Goal: Information Seeking & Learning: Compare options

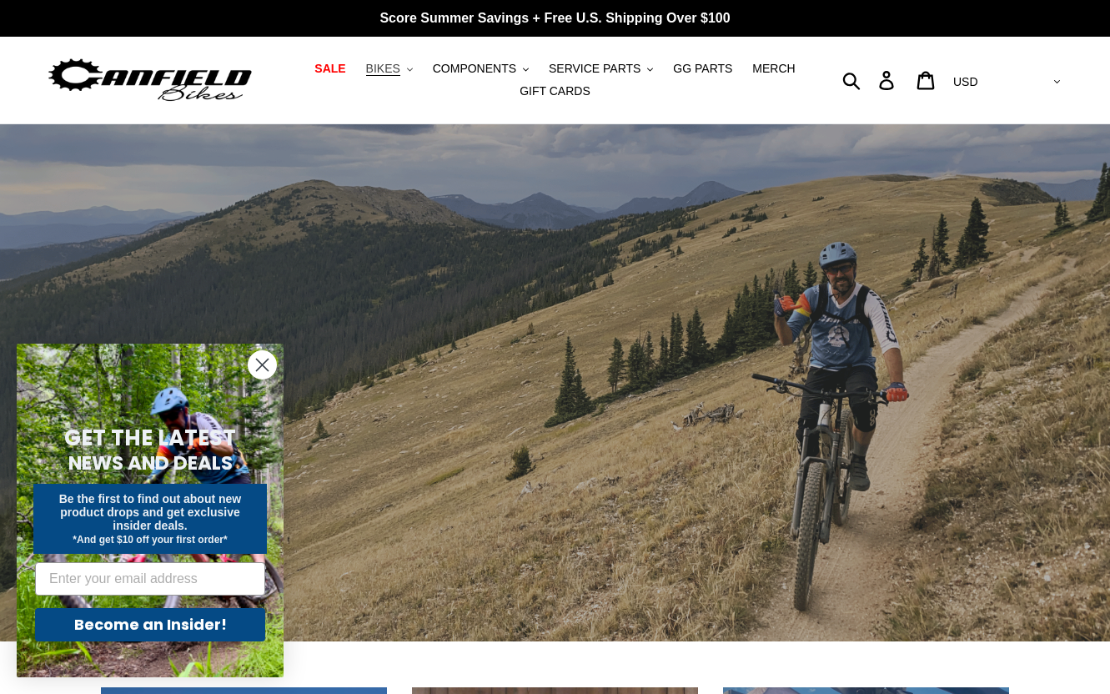
click at [395, 71] on span "BIKES" at bounding box center [383, 69] width 34 height 14
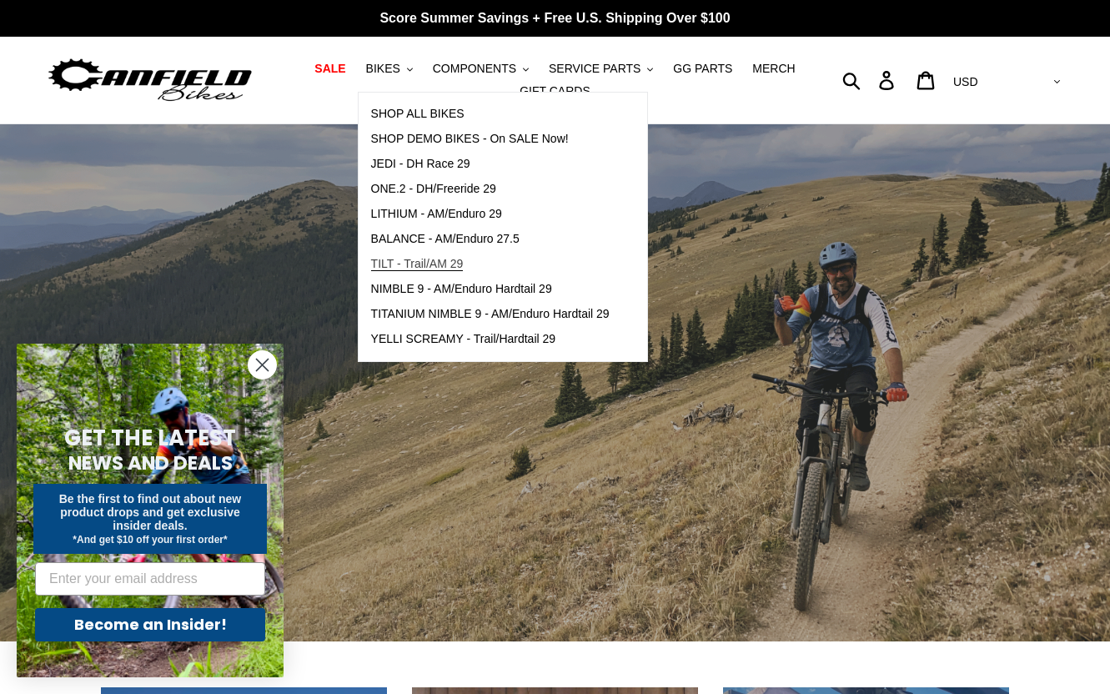
click at [426, 264] on span "TILT - Trail/AM 29" at bounding box center [417, 264] width 93 height 14
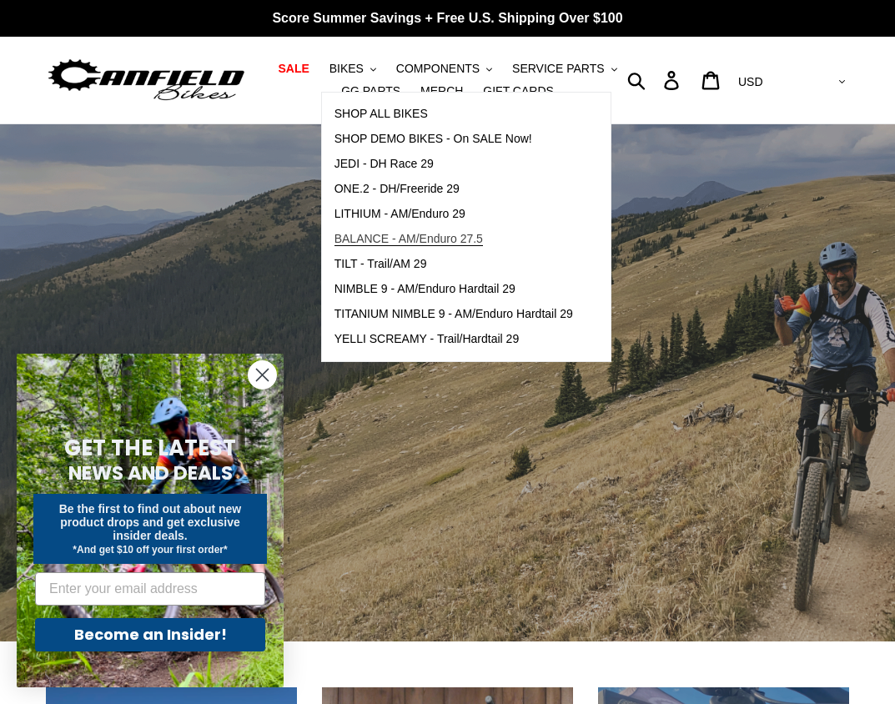
click at [400, 239] on span "BALANCE - AM/Enduro 27.5" at bounding box center [408, 239] width 148 height 14
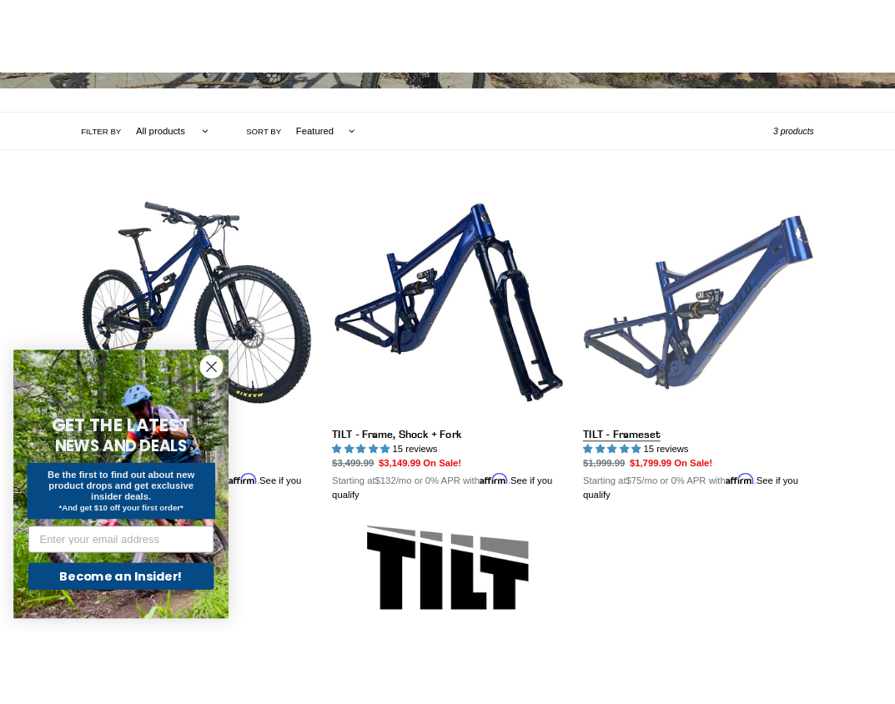
scroll to position [356, 0]
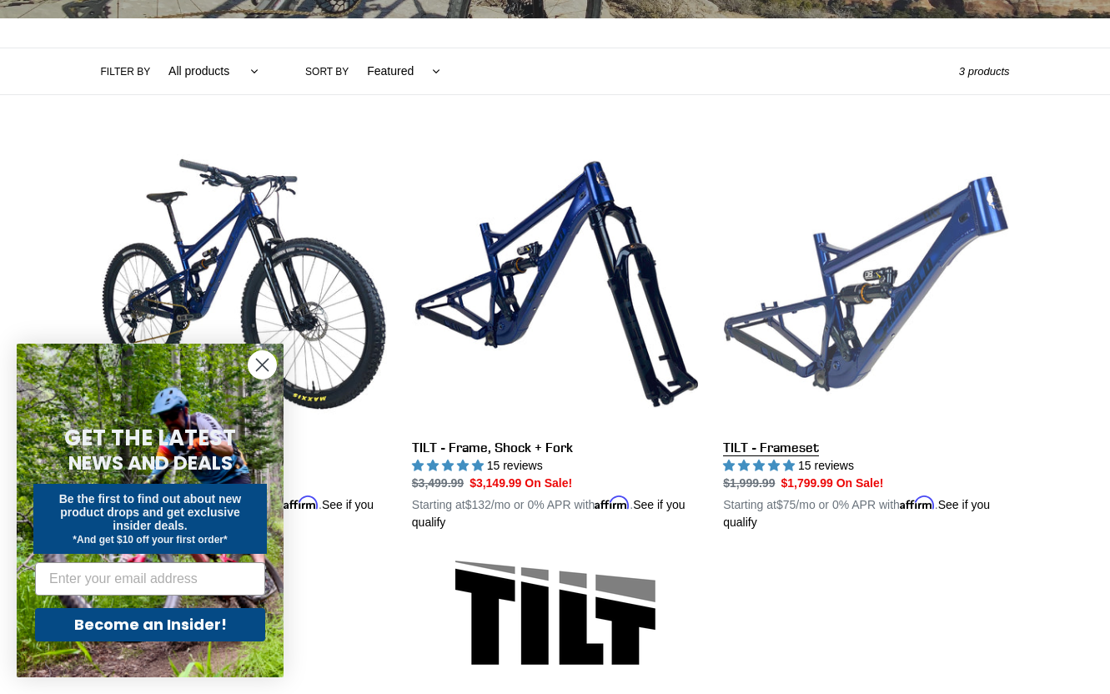
click at [847, 294] on link "TILT - Frameset" at bounding box center [866, 336] width 286 height 390
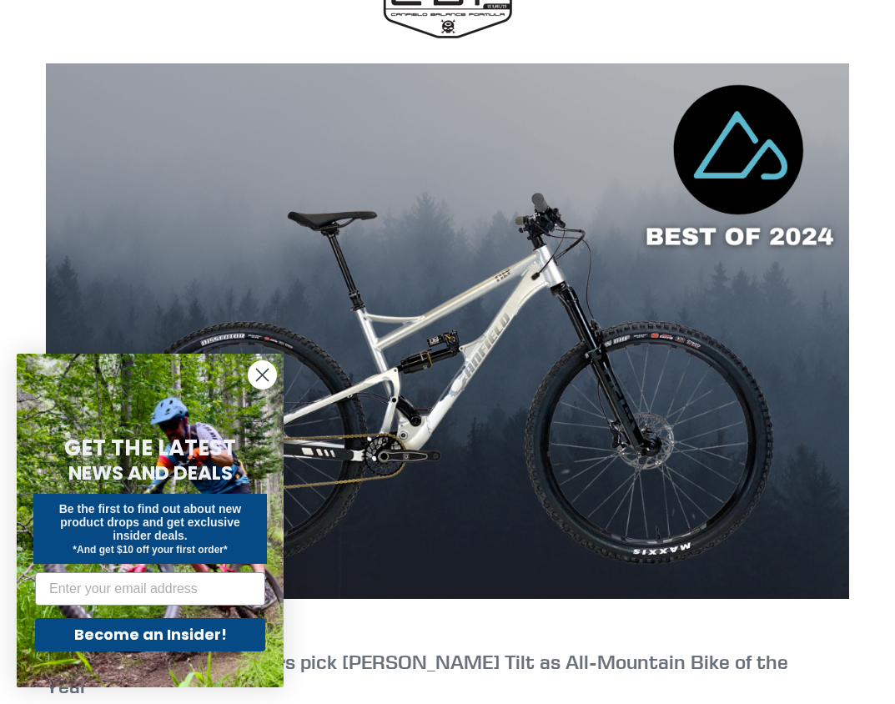
scroll to position [1159, 0]
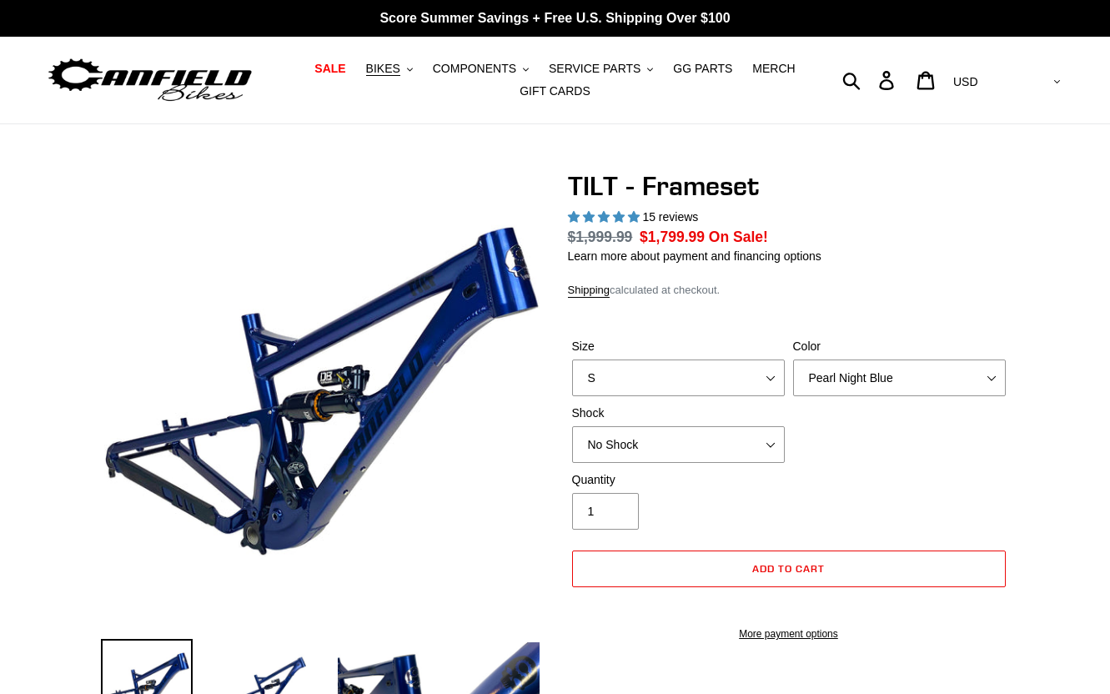
select select "highest-rating"
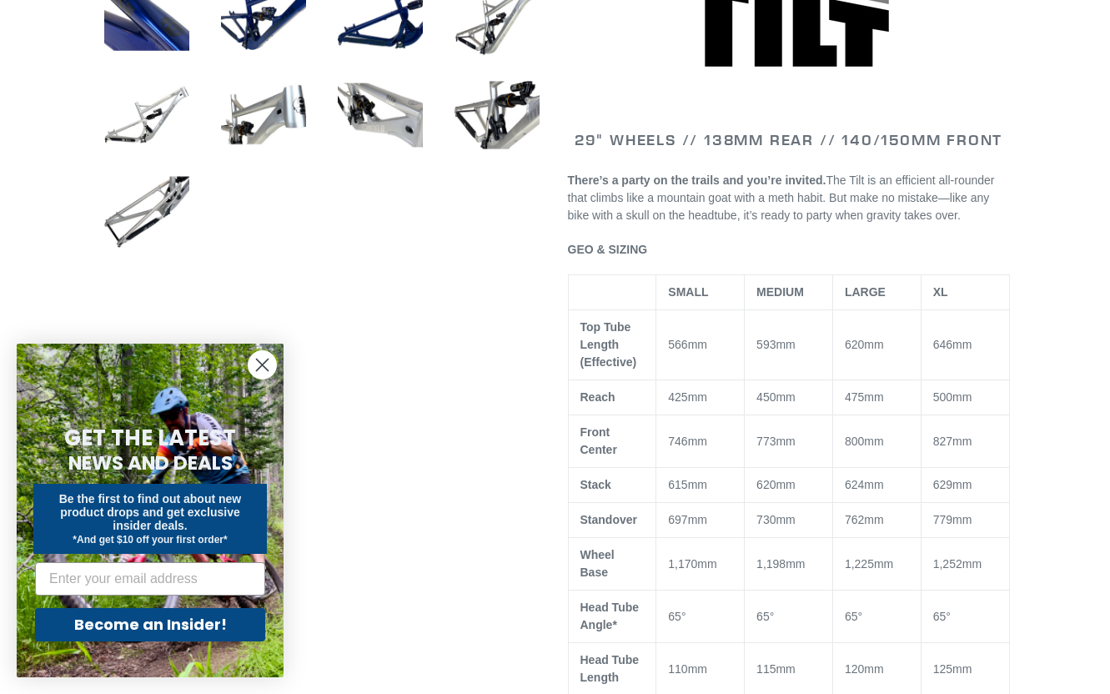
scroll to position [768, 0]
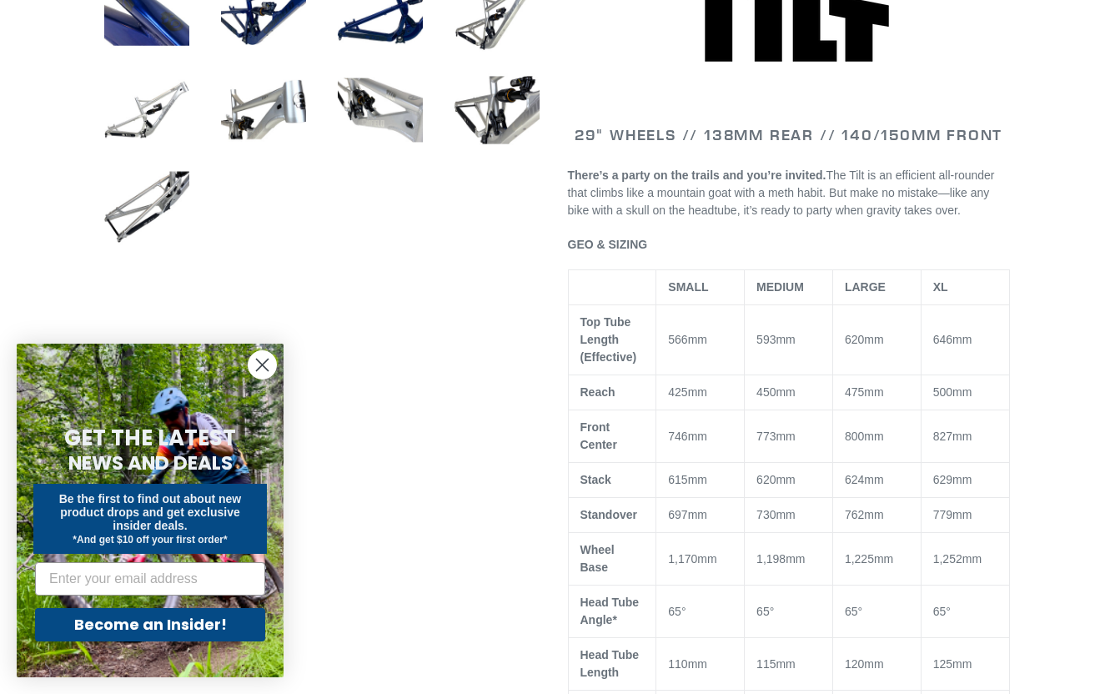
click at [265, 358] on circle "Close dialog" at bounding box center [263, 365] width 28 height 28
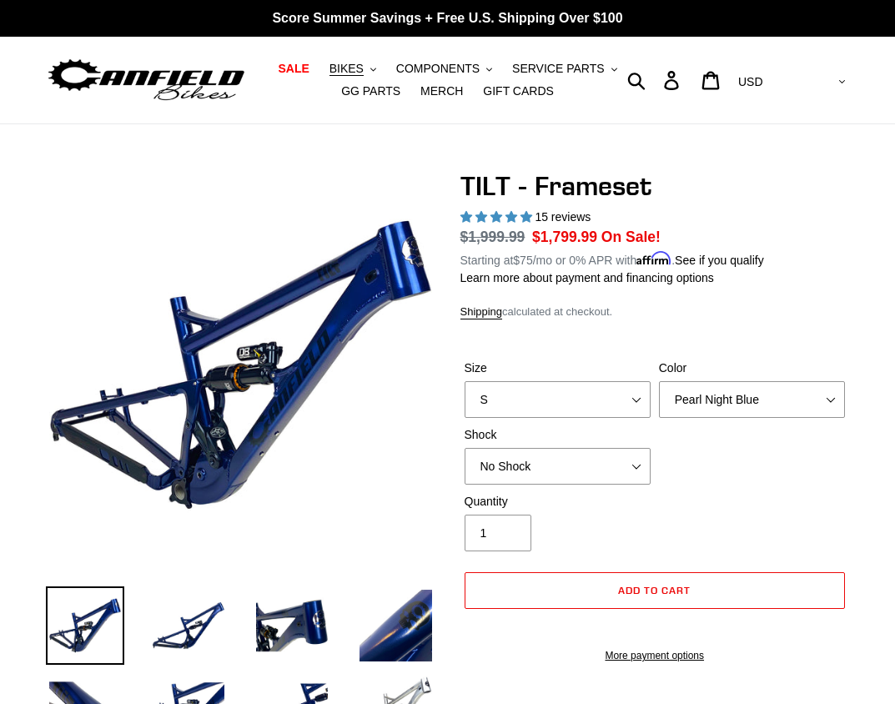
scroll to position [0, 0]
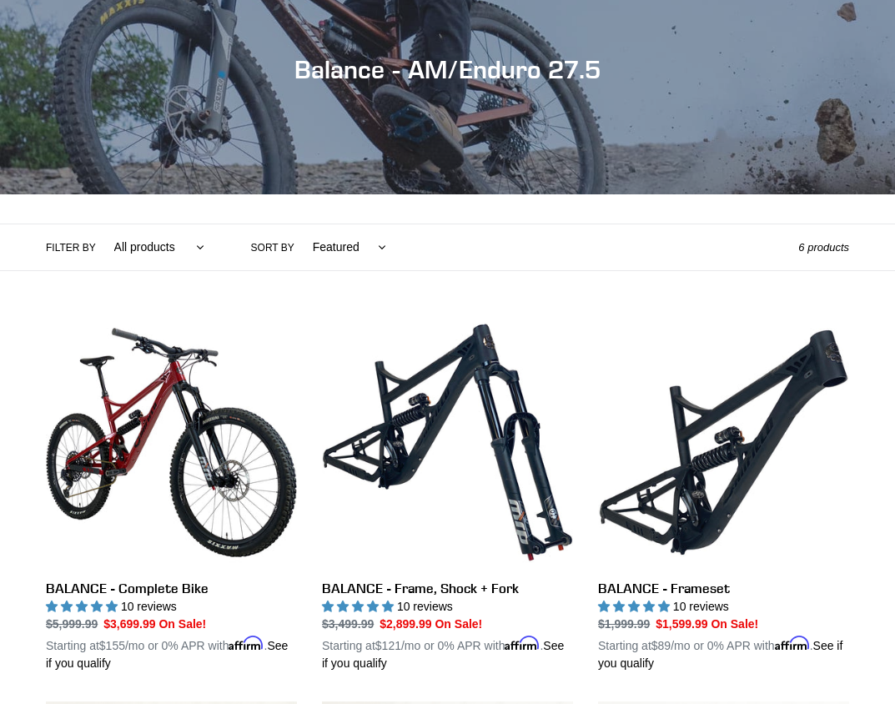
scroll to position [192, 0]
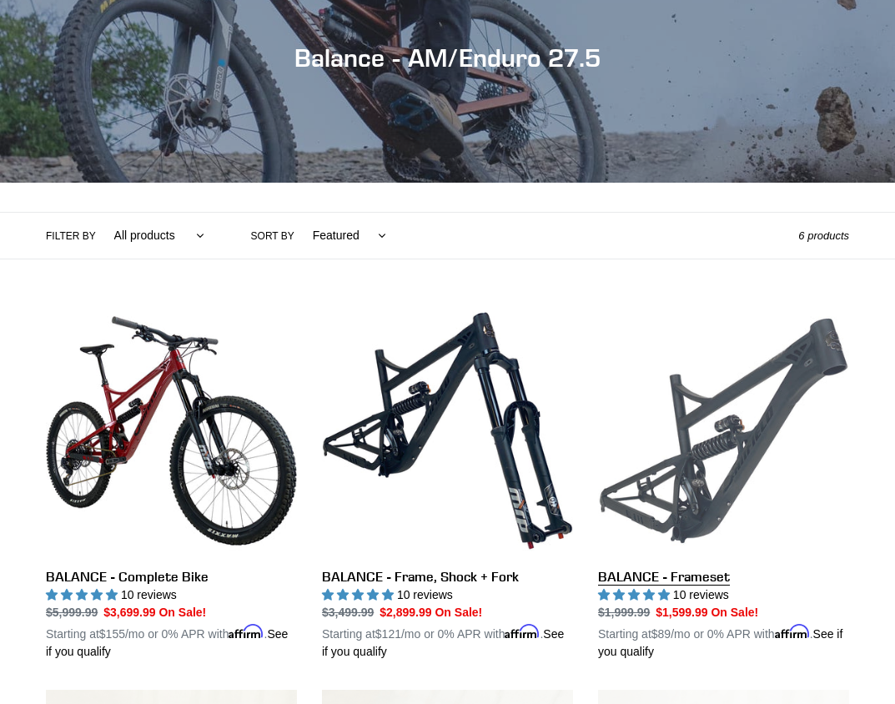
click at [688, 457] on link "BALANCE - Frameset" at bounding box center [723, 482] width 251 height 355
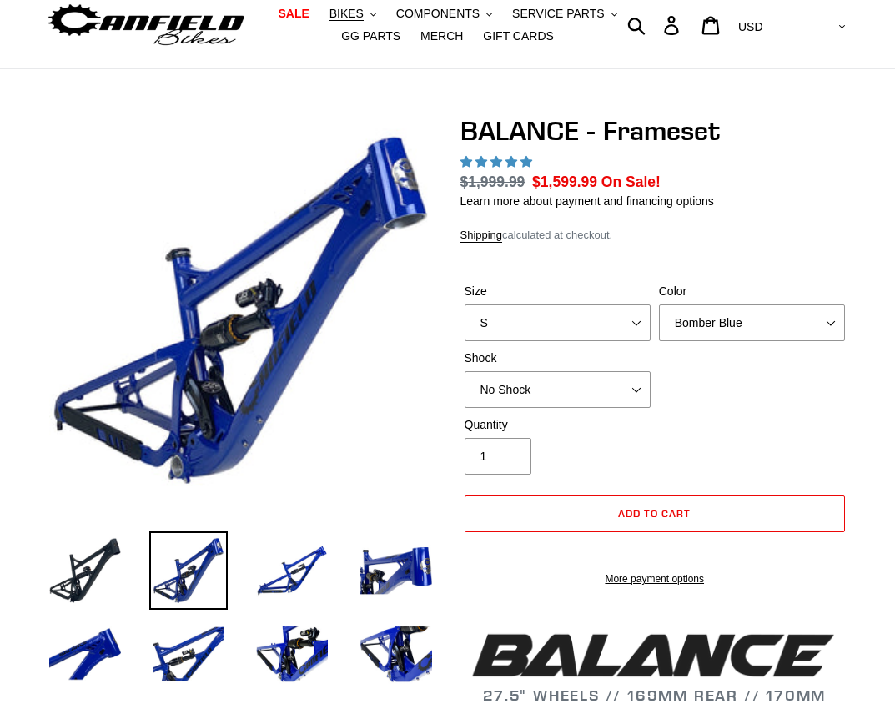
select select "highest-rating"
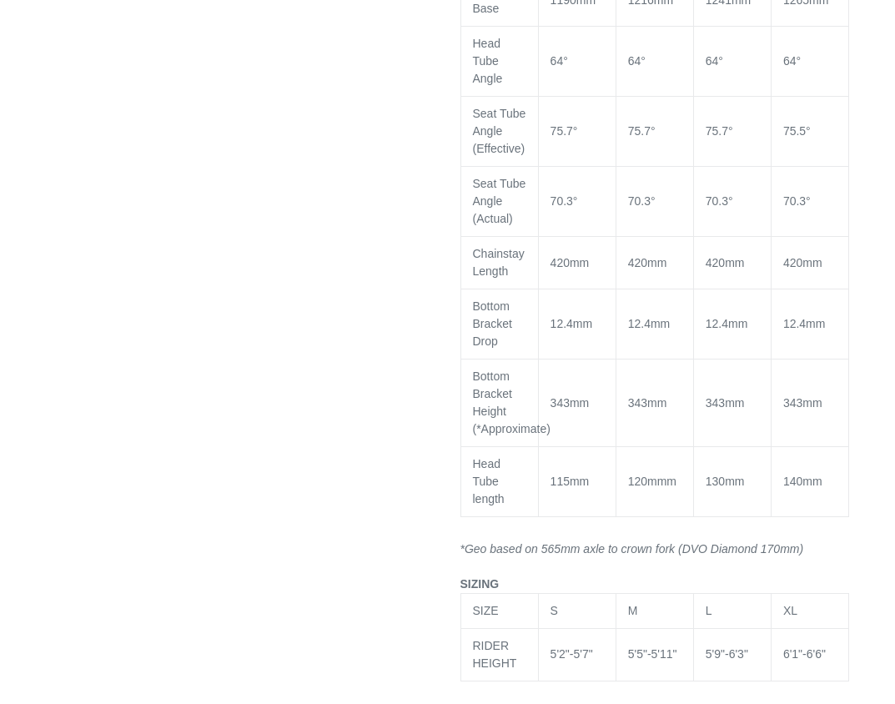
scroll to position [1969, 0]
